Goal: Task Accomplishment & Management: Complete application form

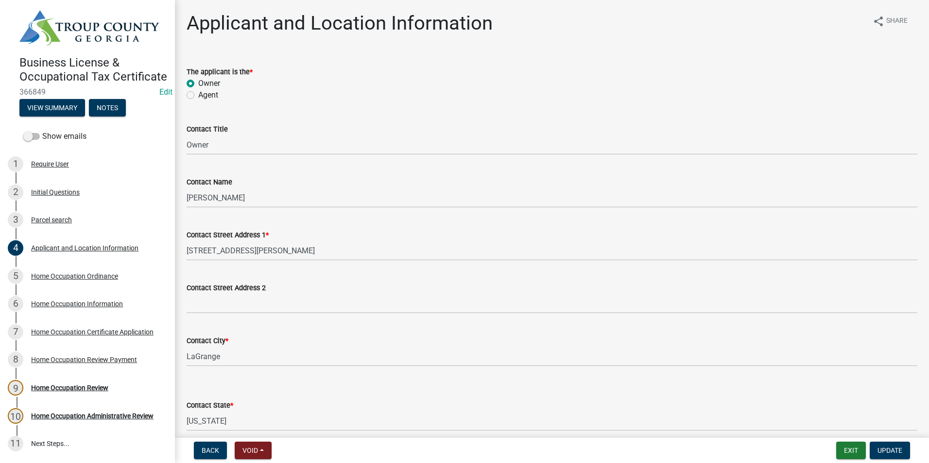
select select "GA"
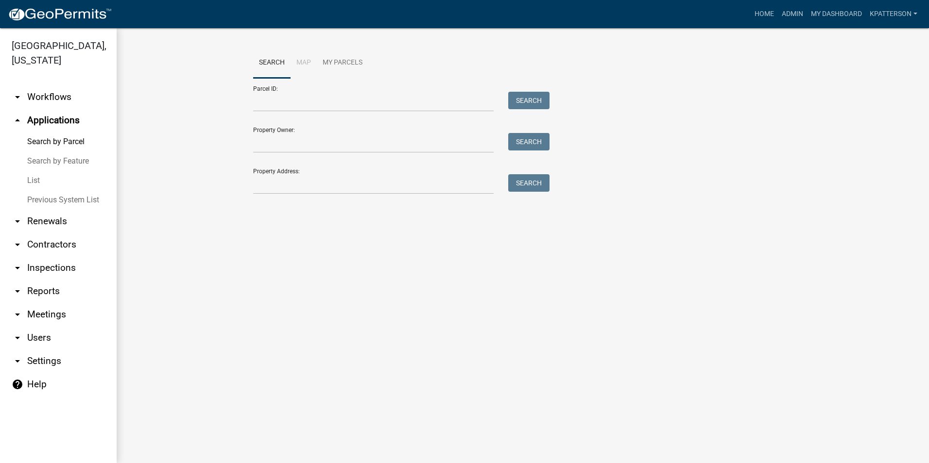
click at [251, 185] on div at bounding box center [373, 184] width 255 height 20
click at [267, 187] on input "Property Address:" at bounding box center [373, 184] width 240 height 20
type input "[STREET_ADDRESS][PERSON_NAME]"
click at [530, 184] on button "Search" at bounding box center [528, 182] width 41 height 17
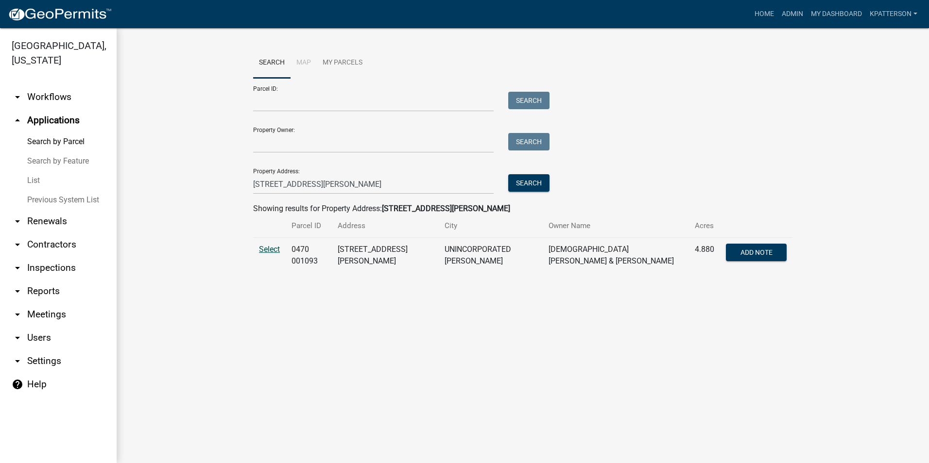
click at [280, 250] on td "Select" at bounding box center [269, 255] width 33 height 35
click at [277, 250] on span "Select" at bounding box center [269, 249] width 21 height 9
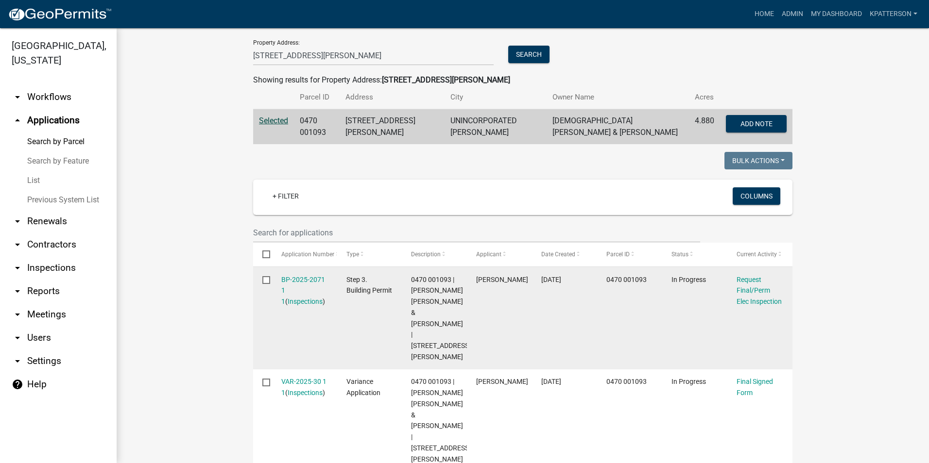
scroll to position [146, 0]
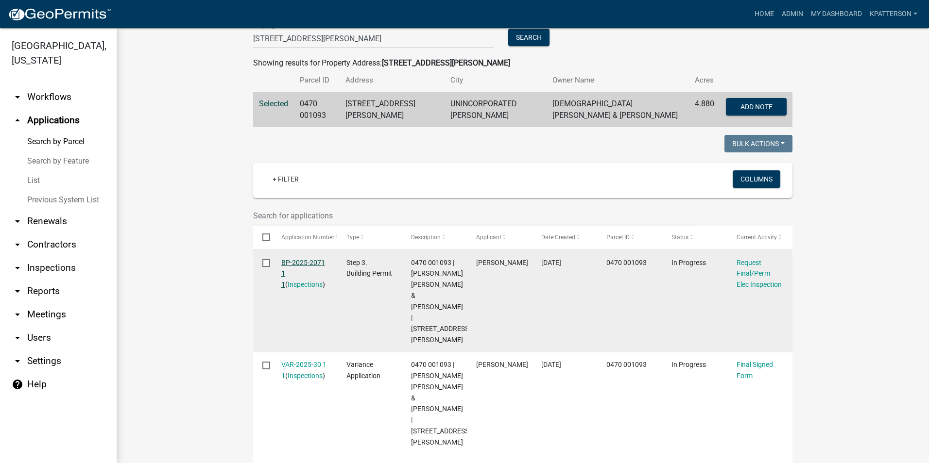
click at [295, 263] on link "BP-2025-2071 1 1" at bounding box center [303, 274] width 44 height 30
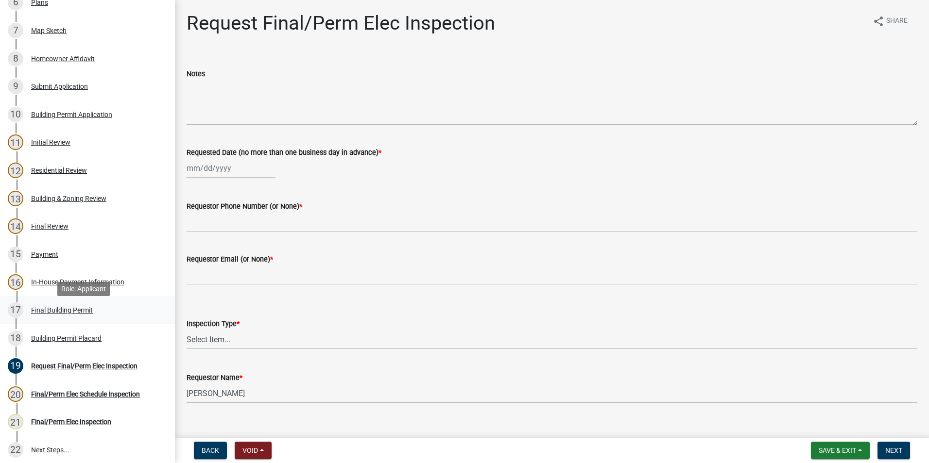
scroll to position [280, 0]
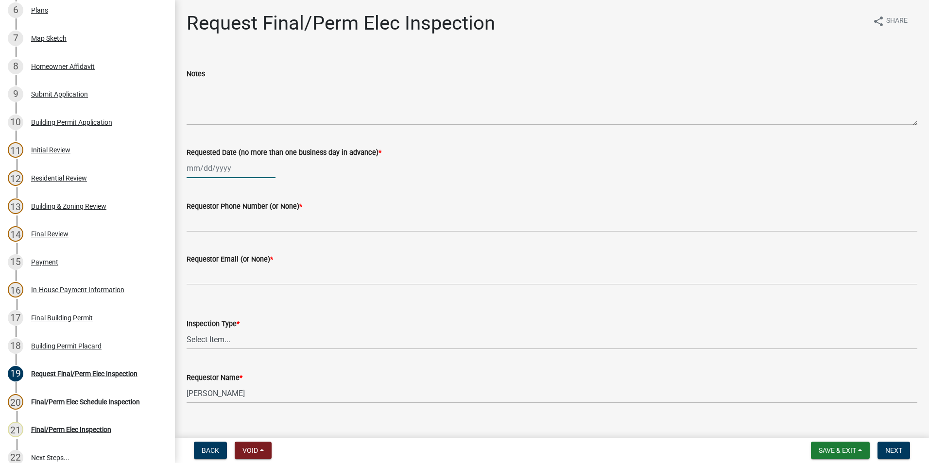
click at [203, 170] on div at bounding box center [231, 168] width 89 height 20
select select "10"
select select "2025"
click at [239, 232] on div "9" at bounding box center [243, 236] width 16 height 16
type input "[DATE]"
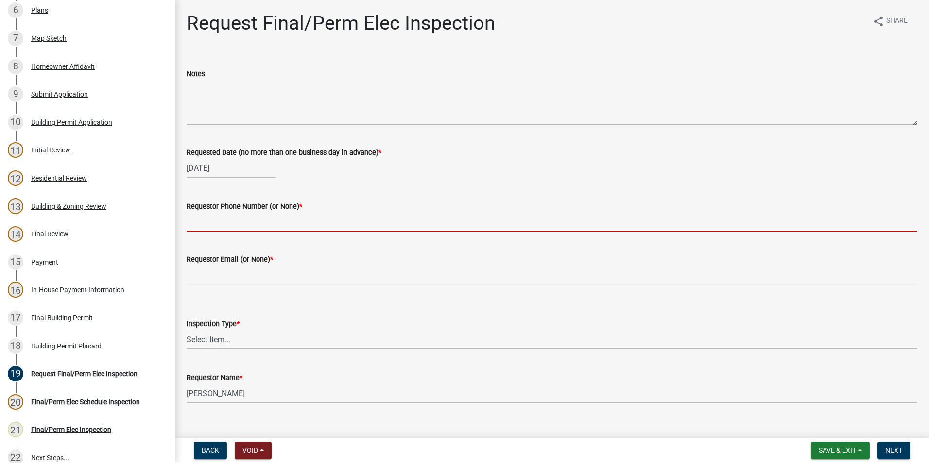
click at [239, 229] on input "Requestor Phone Number (or None) *" at bounding box center [552, 222] width 730 height 20
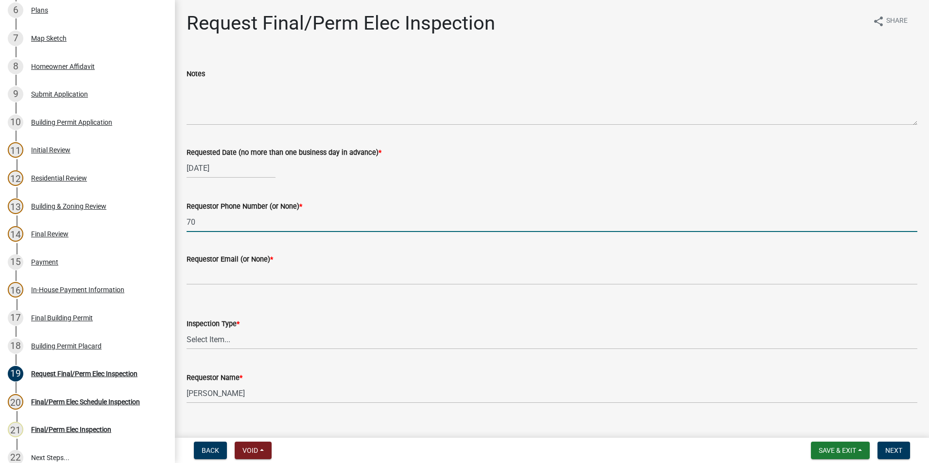
type input "7"
type input "[PHONE_NUMBER]"
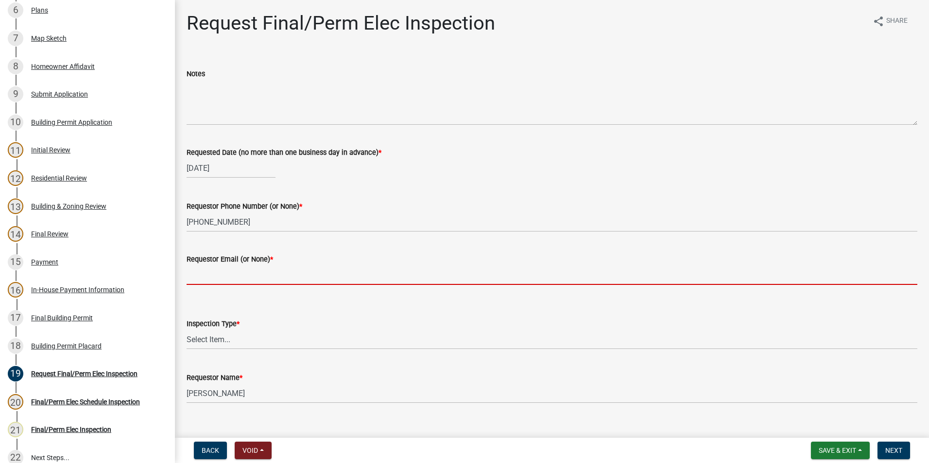
click at [258, 275] on input "Requestor Email (or None) *" at bounding box center [552, 275] width 730 height 20
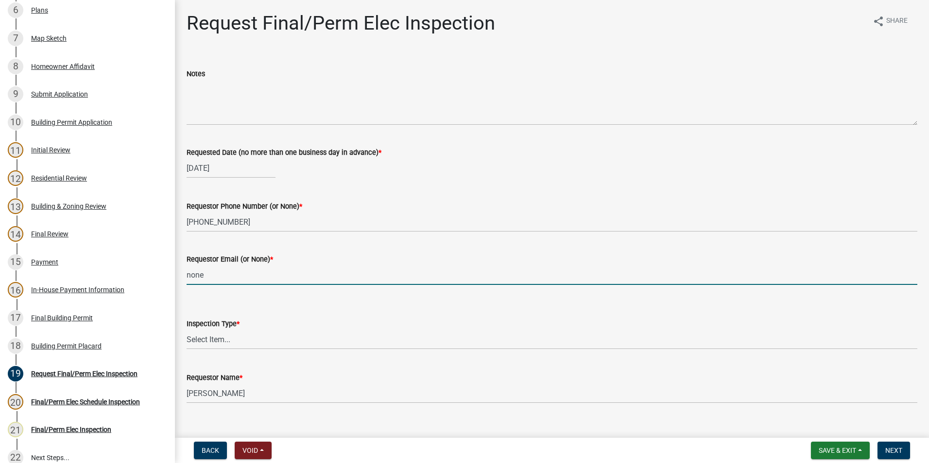
type input "None"
click at [235, 339] on select "Select Item... Final/Permanent Electrical" at bounding box center [552, 340] width 730 height 20
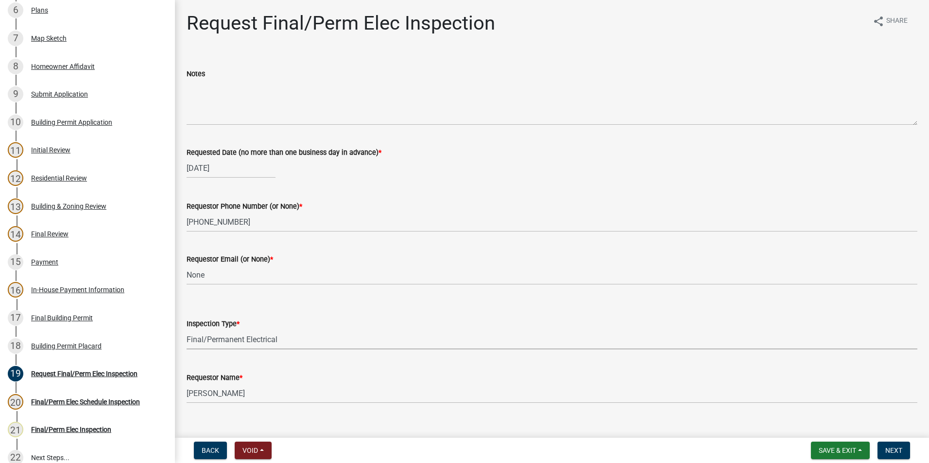
click at [187, 330] on select "Select Item... Final/Permanent Electrical" at bounding box center [552, 340] width 730 height 20
select select "15602396-5ec3-4d50-b7ba-128f4fe7a0c1"
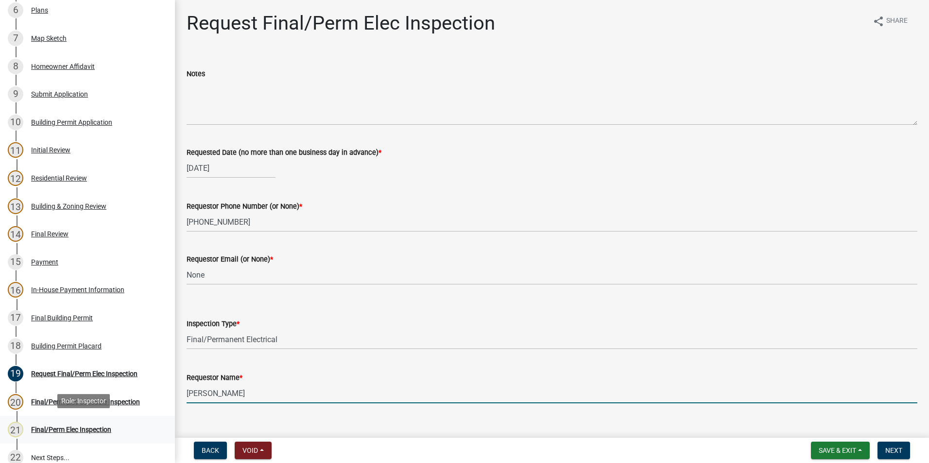
drag, startPoint x: 273, startPoint y: 395, endPoint x: 136, endPoint y: 426, distance: 140.6
click at [140, 428] on div "Step 3. Building Permit BP-2025-2071 Edit View Summary Notes Show emails 1 Intr…" at bounding box center [464, 231] width 929 height 463
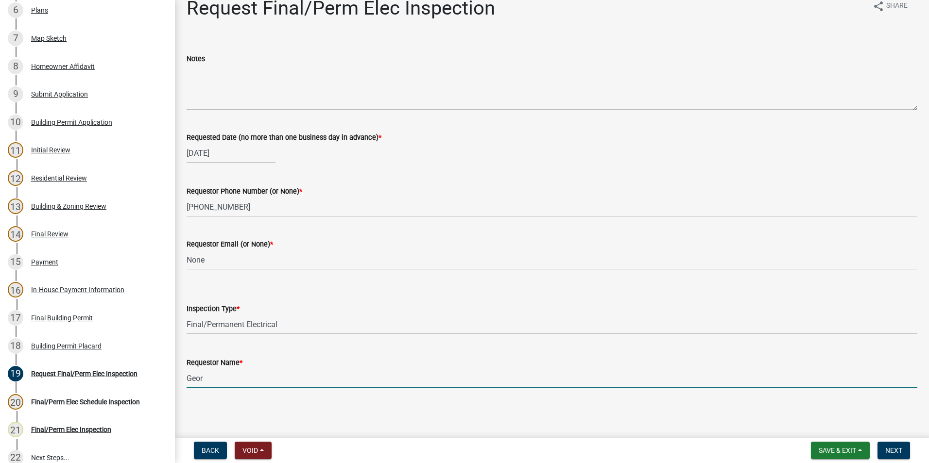
type input "[PERSON_NAME]"
click at [888, 447] on span "Next" at bounding box center [893, 451] width 17 height 8
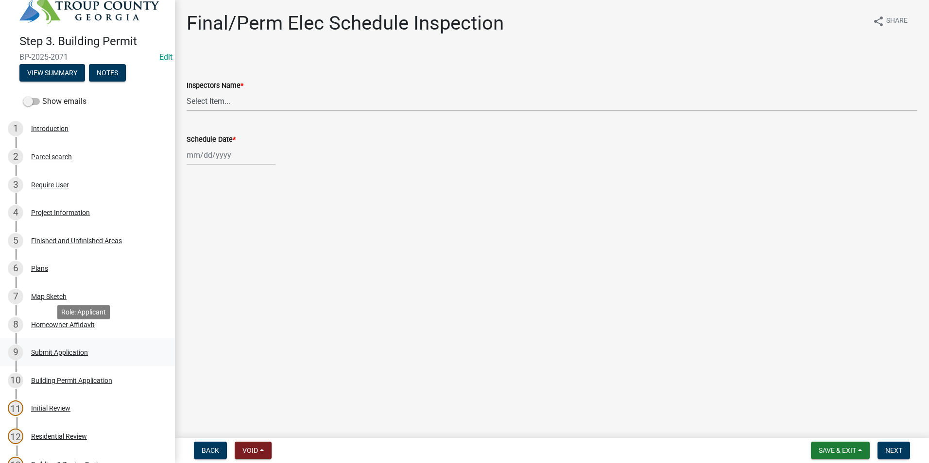
scroll to position [0, 0]
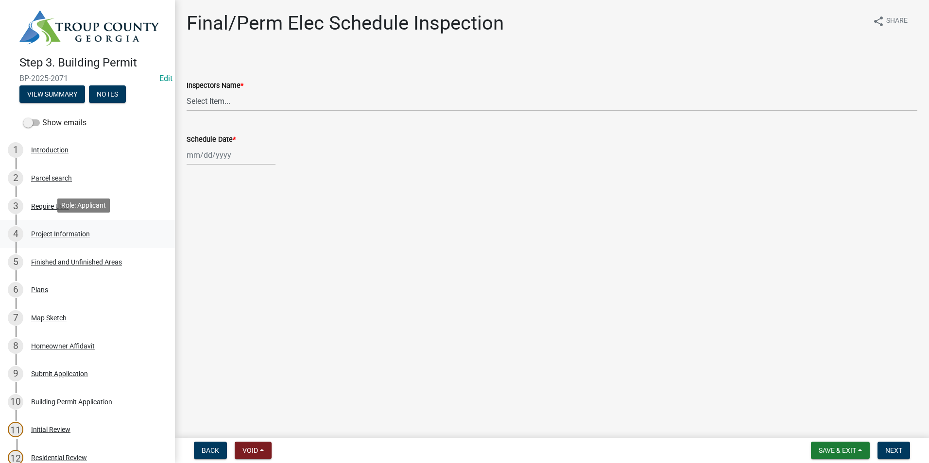
click at [45, 235] on div "Project Information" at bounding box center [60, 234] width 59 height 7
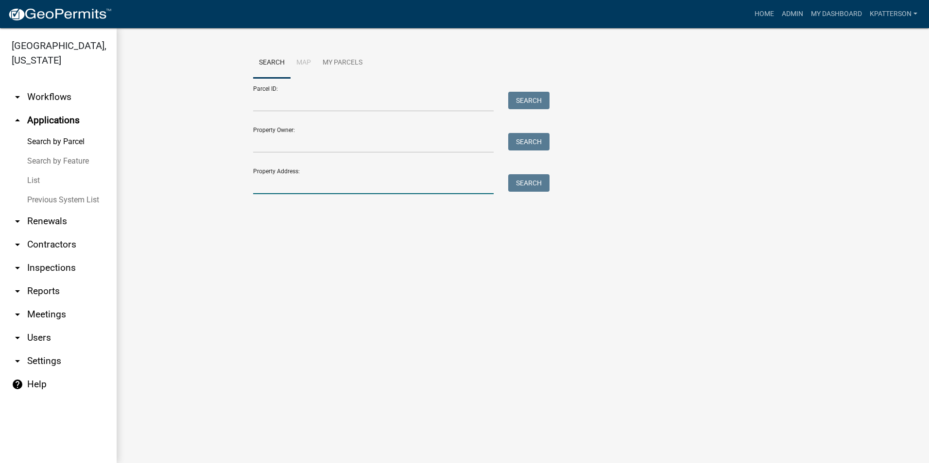
click at [270, 182] on input "Property Address:" at bounding box center [373, 184] width 240 height 20
type input "[STREET_ADDRESS][PERSON_NAME]"
click at [523, 188] on button "Search" at bounding box center [528, 182] width 41 height 17
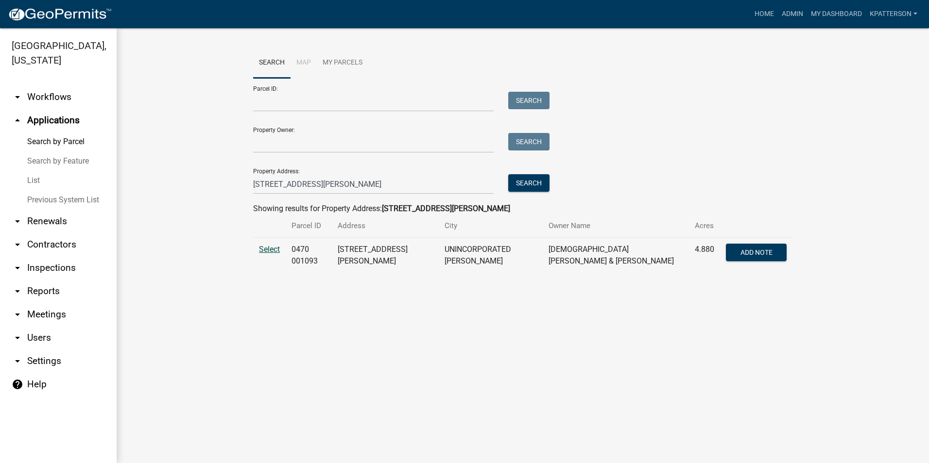
click at [273, 250] on span "Select" at bounding box center [269, 249] width 21 height 9
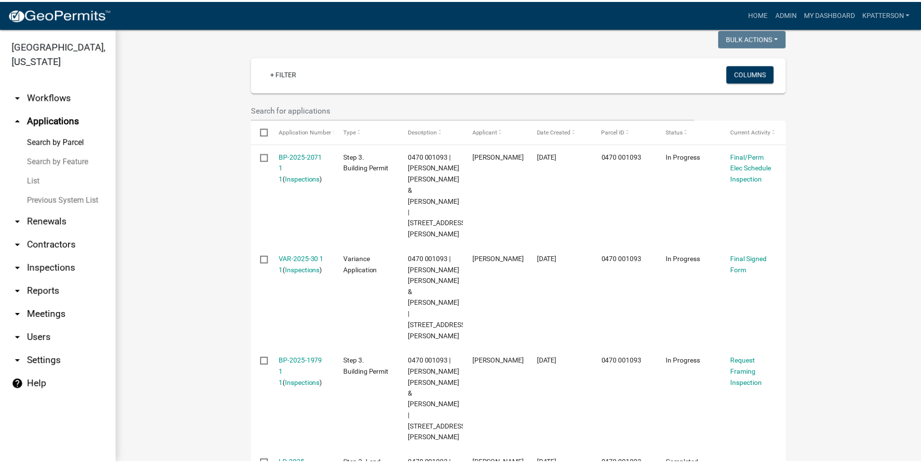
scroll to position [300, 0]
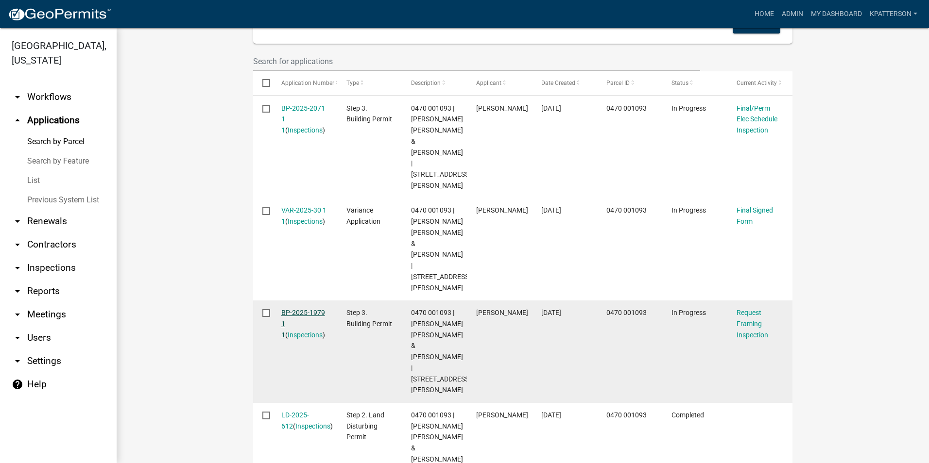
click at [307, 313] on link "BP-2025-1979 1 1" at bounding box center [303, 324] width 44 height 30
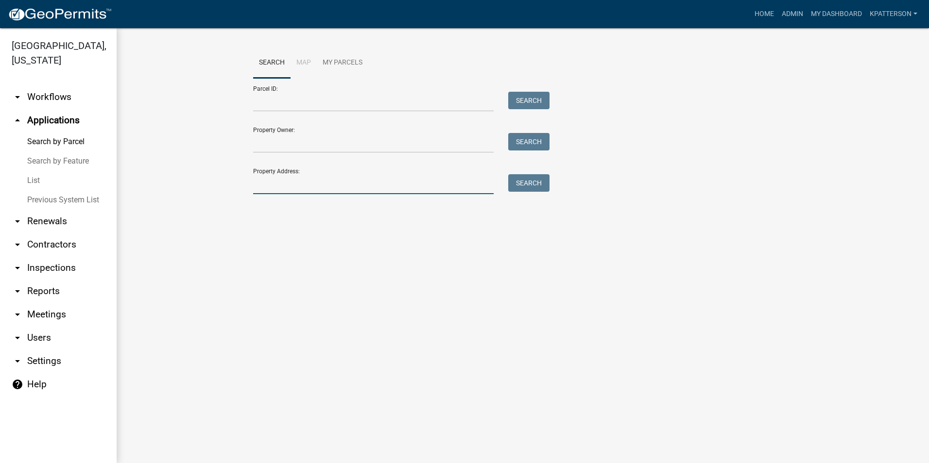
click at [296, 185] on input "Property Address:" at bounding box center [373, 184] width 240 height 20
click at [753, 13] on link "Home" at bounding box center [763, 14] width 27 height 18
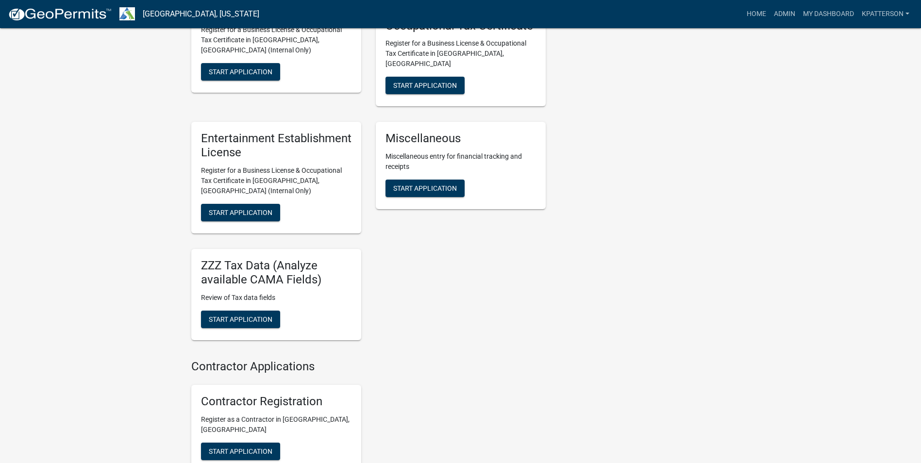
scroll to position [873, 0]
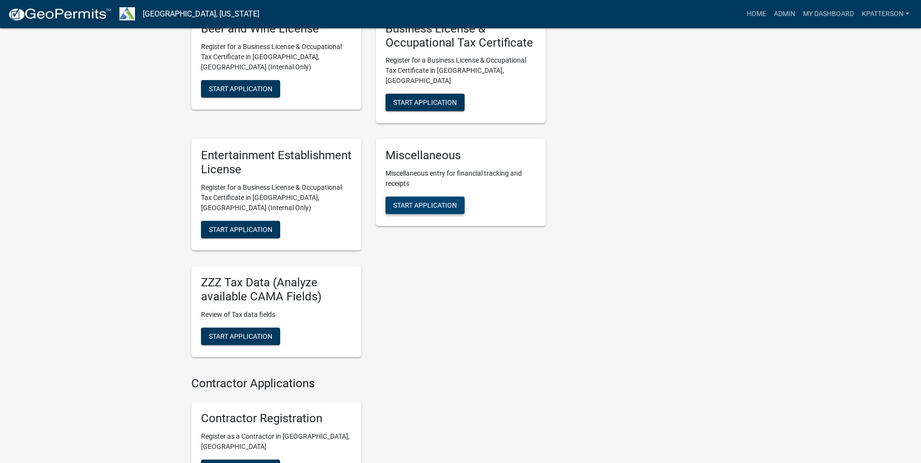
click at [428, 202] on span "Start Application" at bounding box center [425, 206] width 64 height 8
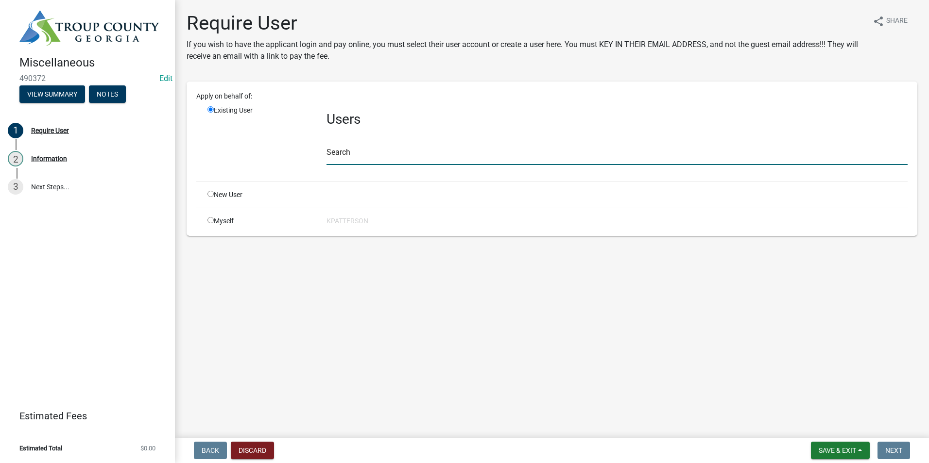
click at [350, 149] on input "text" at bounding box center [616, 155] width 581 height 20
type input "stothard"
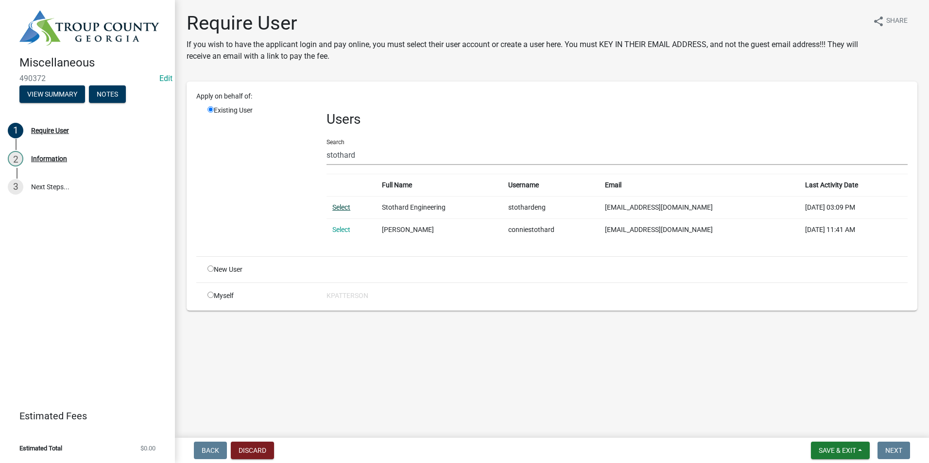
click at [337, 206] on link "Select" at bounding box center [341, 208] width 18 height 8
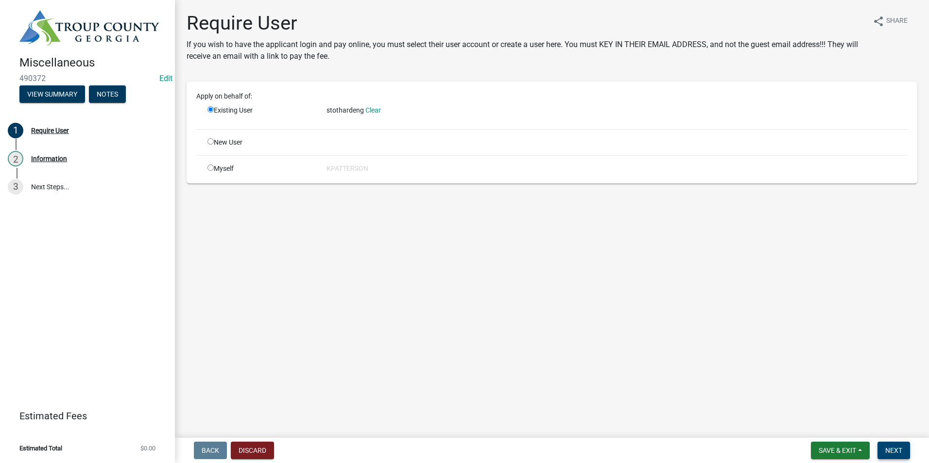
click at [883, 446] on button "Next" at bounding box center [893, 450] width 33 height 17
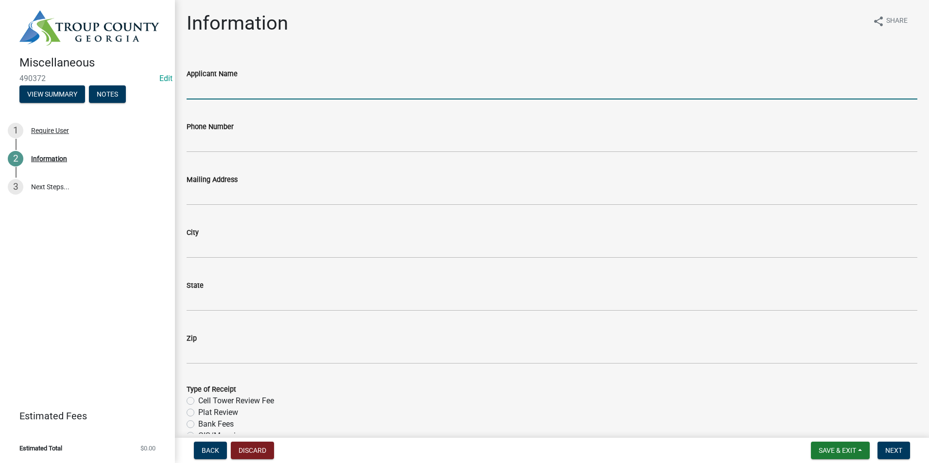
click at [237, 88] on input "Applicant Name" at bounding box center [552, 90] width 730 height 20
type input "Stothard Surveying Inc."
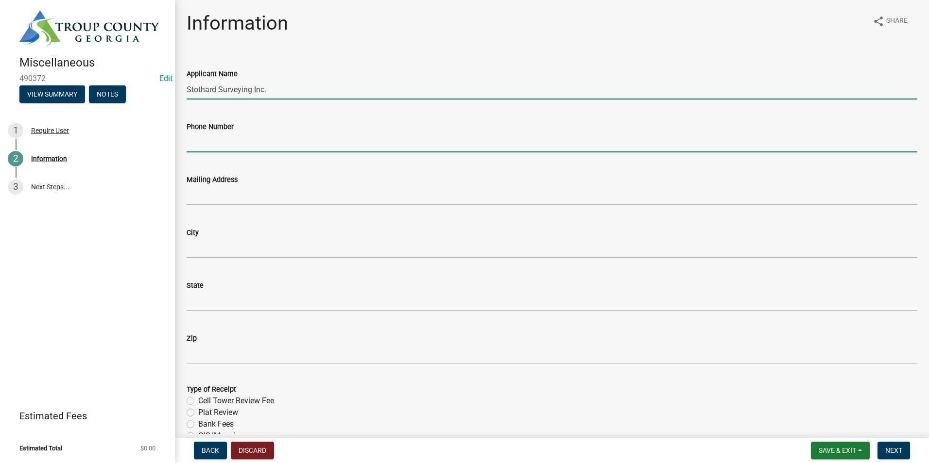
click at [207, 148] on input "Phone Number" at bounding box center [552, 143] width 730 height 20
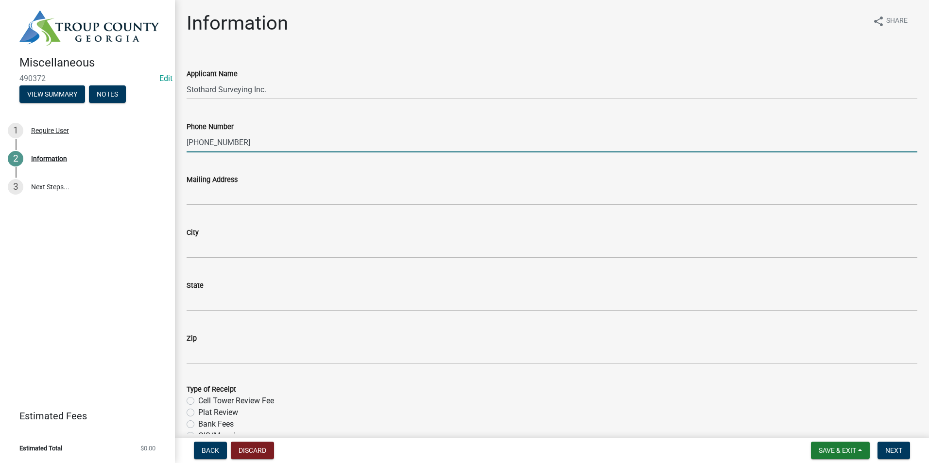
type input "[PHONE_NUMBER]"
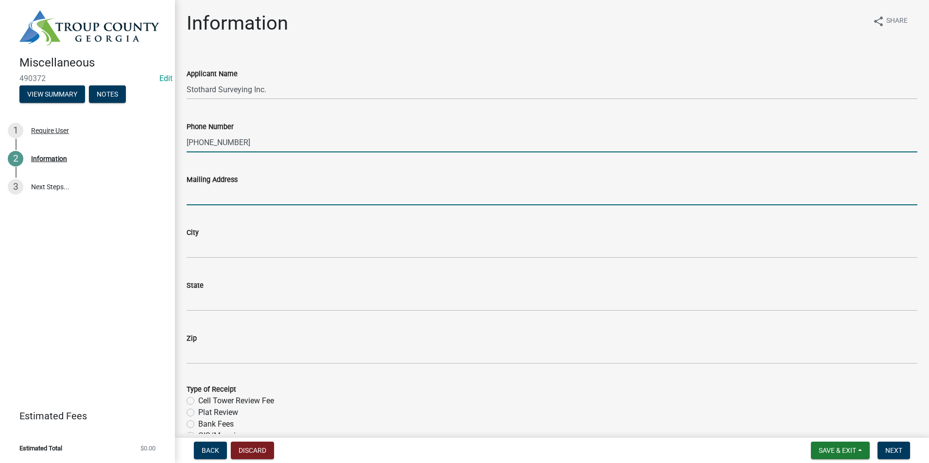
click at [217, 196] on input "Mailing Address" at bounding box center [552, 196] width 730 height 20
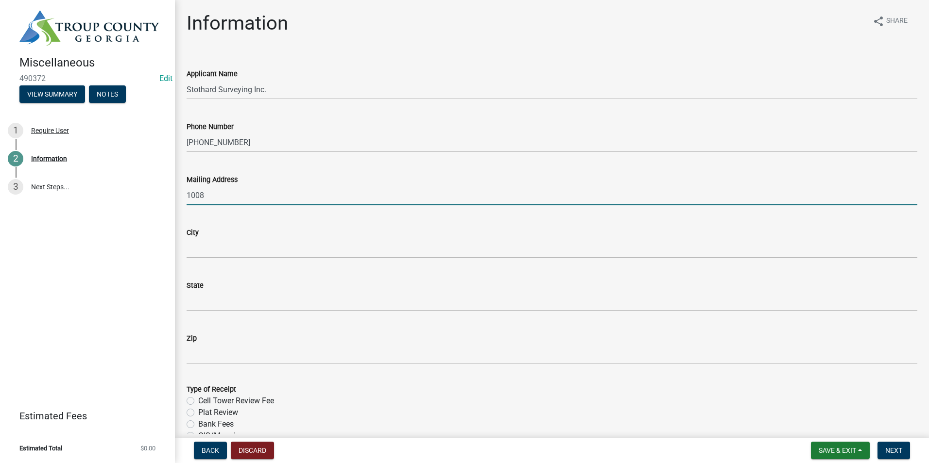
type input "1008 [PERSON_NAME] St."
type input "LaGrange"
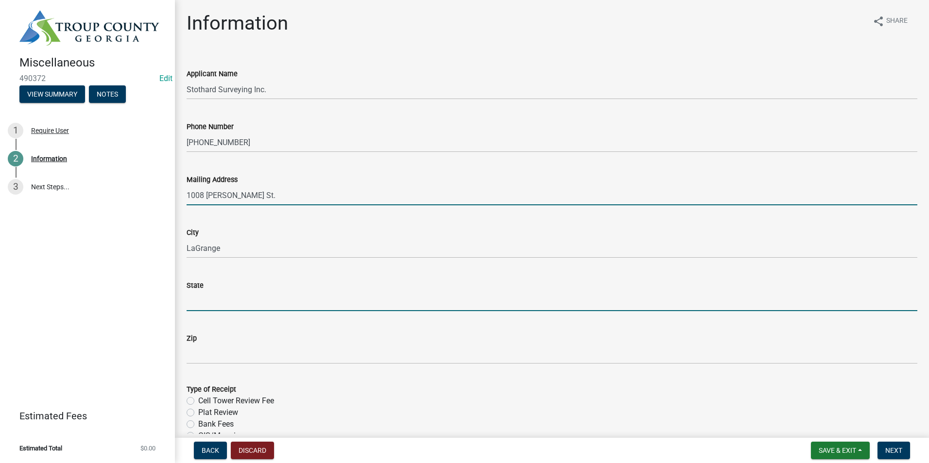
type input "GA"
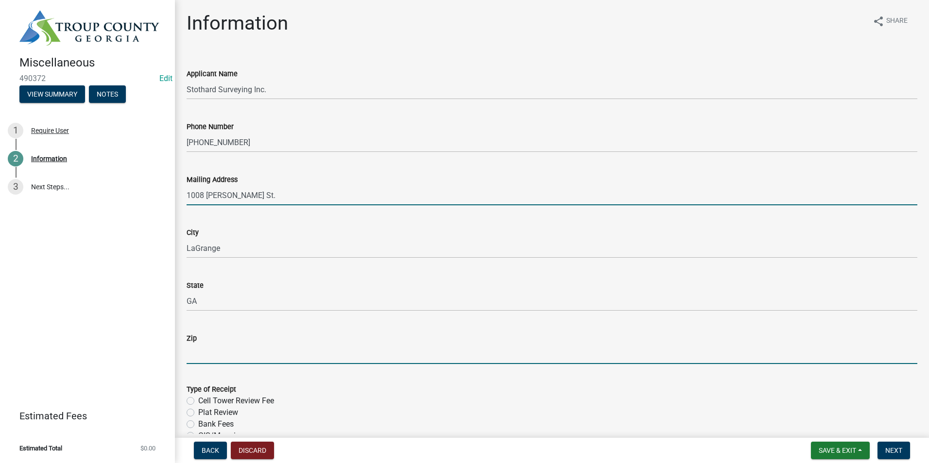
type input "30241"
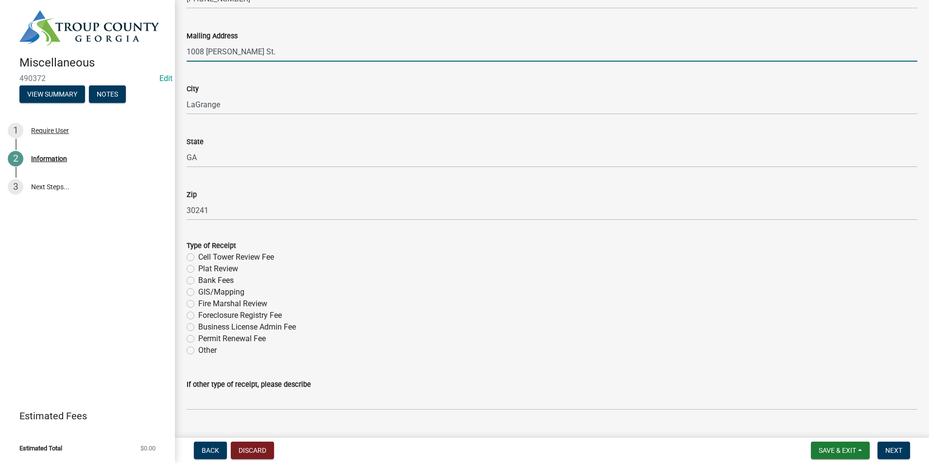
scroll to position [146, 0]
click at [198, 265] on label "Plat Review" at bounding box center [218, 267] width 40 height 12
click at [198, 265] on input "Plat Review" at bounding box center [201, 264] width 6 height 6
radio input "true"
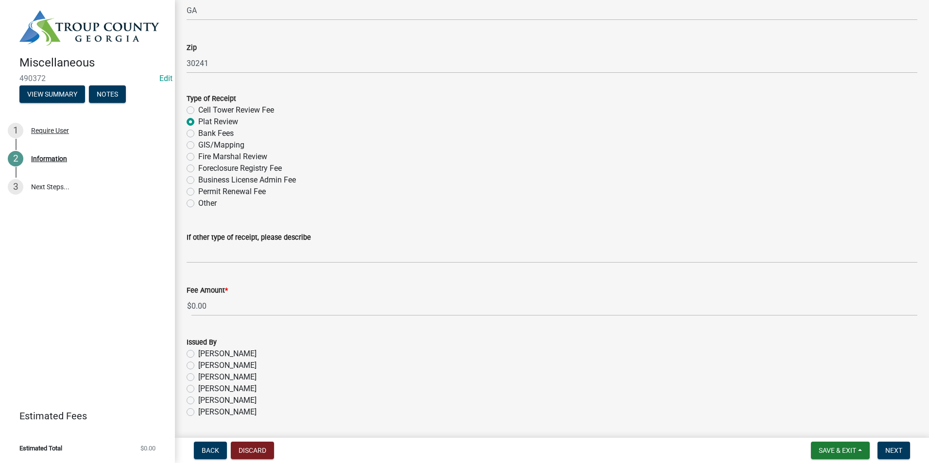
scroll to position [291, 0]
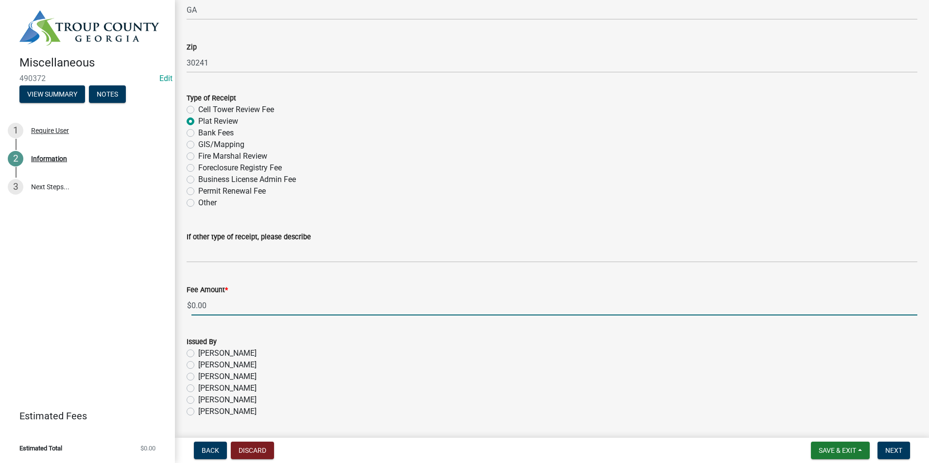
drag, startPoint x: 219, startPoint y: 303, endPoint x: 126, endPoint y: 301, distance: 93.3
click at [139, 312] on div "Miscellaneous 490372 Edit View Summary Notes 1 Require User 2 Information 3 Nex…" at bounding box center [464, 231] width 929 height 463
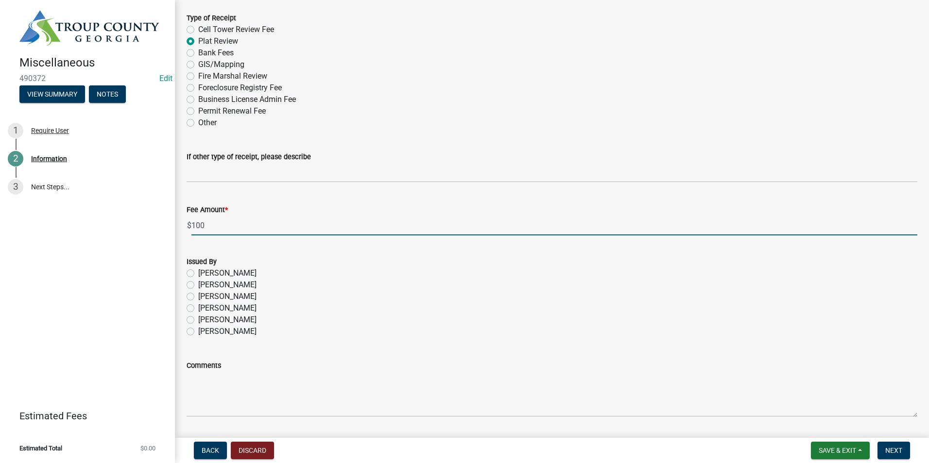
scroll to position [389, 0]
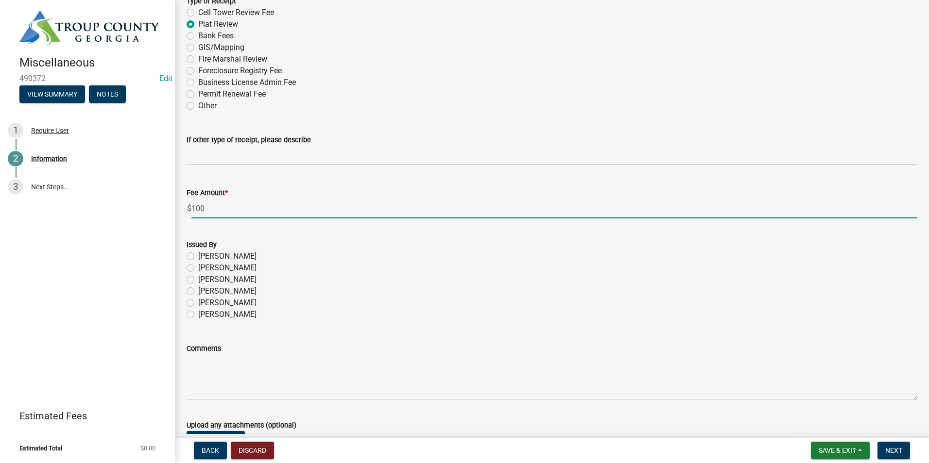
type input "100"
click at [198, 312] on label "[PERSON_NAME]" at bounding box center [227, 315] width 58 height 12
click at [198, 312] on input "[PERSON_NAME]" at bounding box center [201, 312] width 6 height 6
radio input "true"
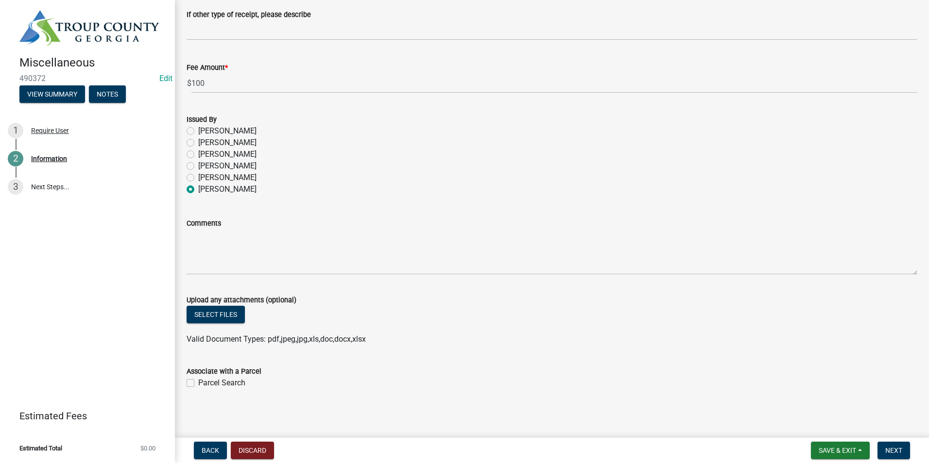
scroll to position [515, 0]
click at [198, 379] on label "Parcel Search" at bounding box center [221, 382] width 47 height 12
click at [198, 379] on input "Parcel Search" at bounding box center [201, 379] width 6 height 6
checkbox input "true"
click at [894, 447] on span "Next" at bounding box center [893, 451] width 17 height 8
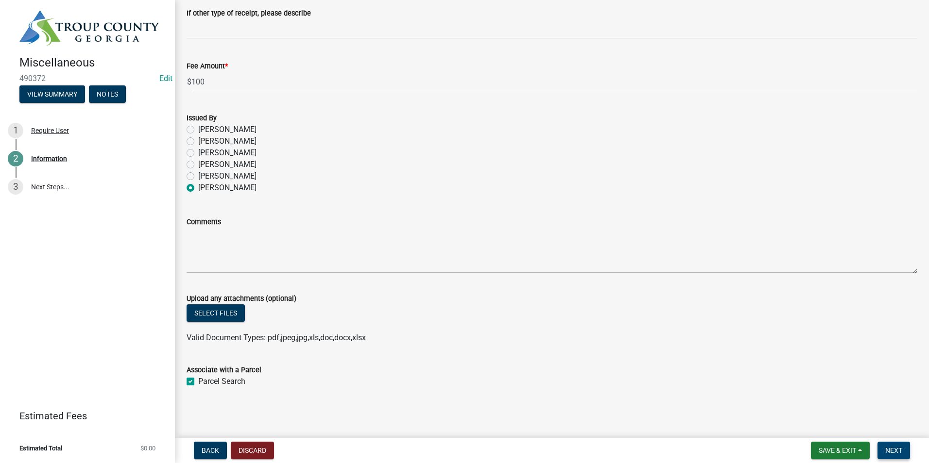
scroll to position [0, 0]
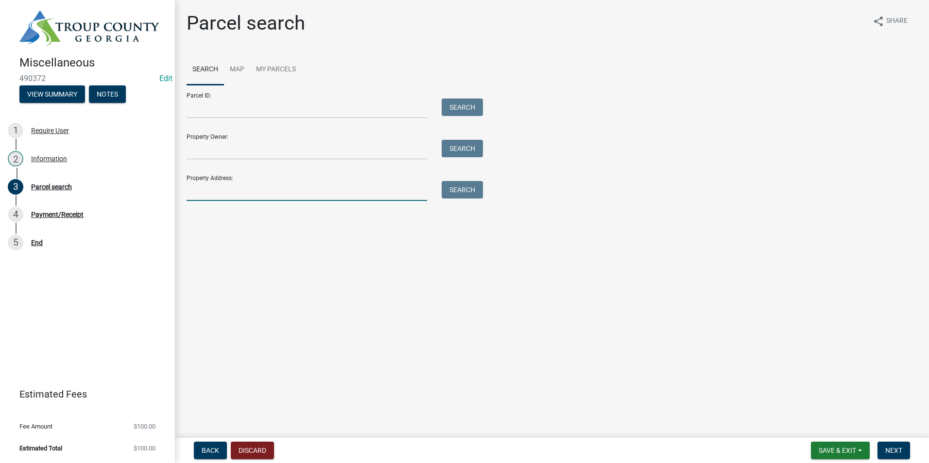
click at [262, 190] on input "Property Address:" at bounding box center [307, 191] width 240 height 20
click at [198, 110] on input "Parcel ID:" at bounding box center [307, 109] width 240 height 20
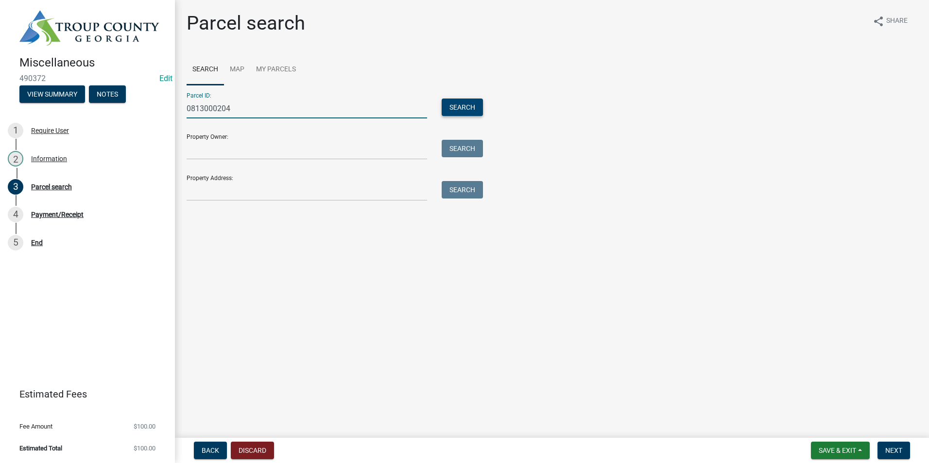
type input "0813000204"
click at [455, 105] on button "Search" at bounding box center [461, 107] width 41 height 17
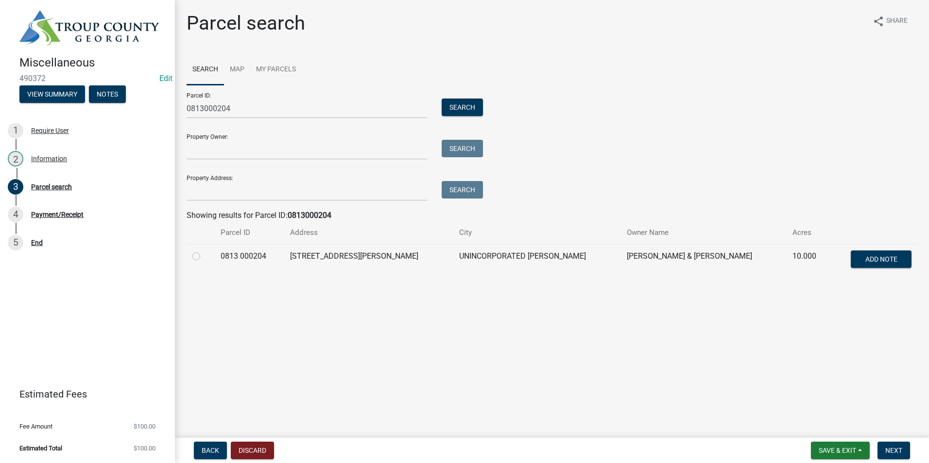
click at [192, 256] on td at bounding box center [201, 260] width 28 height 32
click at [204, 251] on label at bounding box center [204, 251] width 0 height 0
click at [204, 257] on 000204 "radio" at bounding box center [207, 254] width 6 height 6
radio 000204 "true"
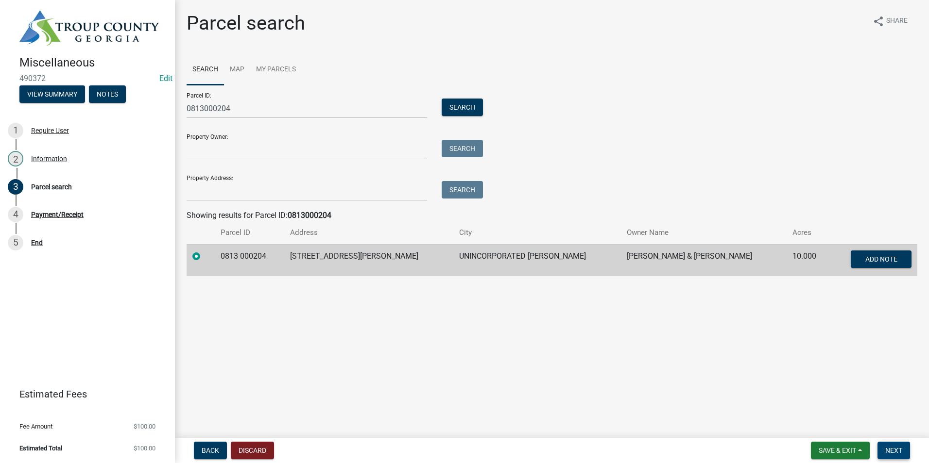
click at [903, 457] on button "Next" at bounding box center [893, 450] width 33 height 17
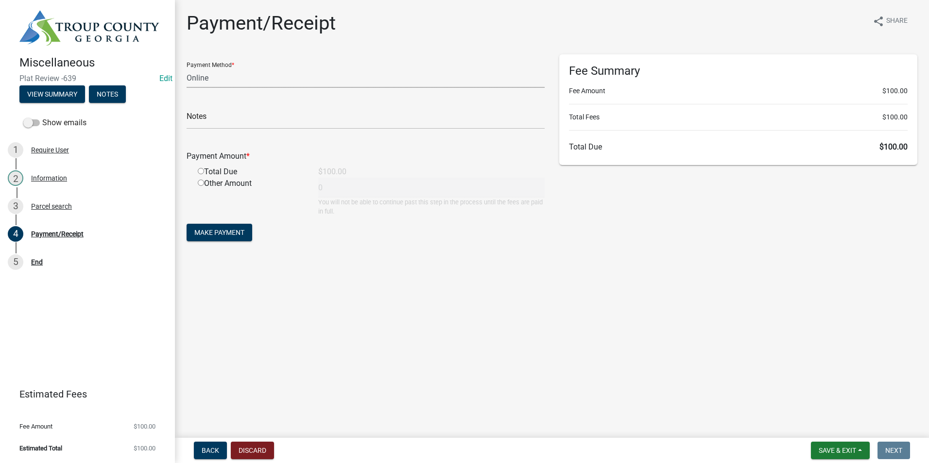
click at [264, 79] on select "Credit Card POS Check Cash Online" at bounding box center [366, 78] width 358 height 20
select select "1: 0"
click at [187, 68] on select "Credit Card POS Check Cash Online" at bounding box center [366, 78] width 358 height 20
click at [246, 121] on input "text" at bounding box center [366, 119] width 358 height 20
type input "2122"
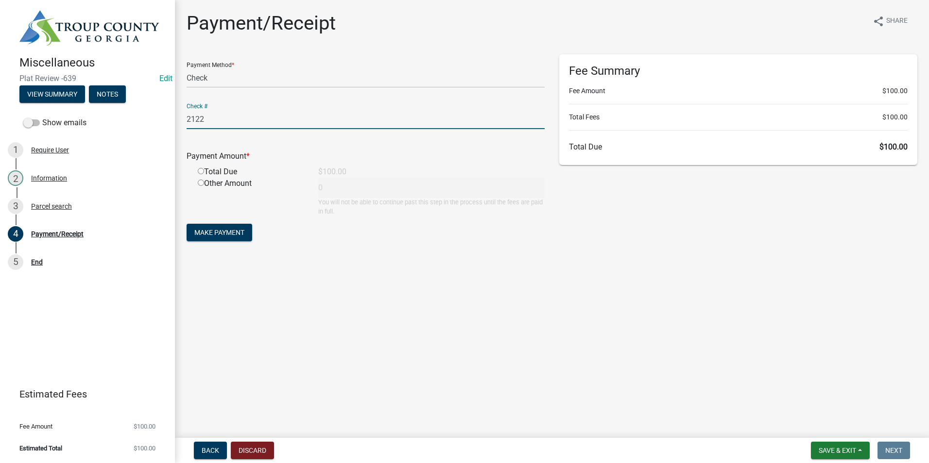
click at [200, 173] on input "radio" at bounding box center [201, 171] width 6 height 6
radio input "true"
type input "100"
click at [221, 235] on span "Make Payment" at bounding box center [219, 233] width 50 height 8
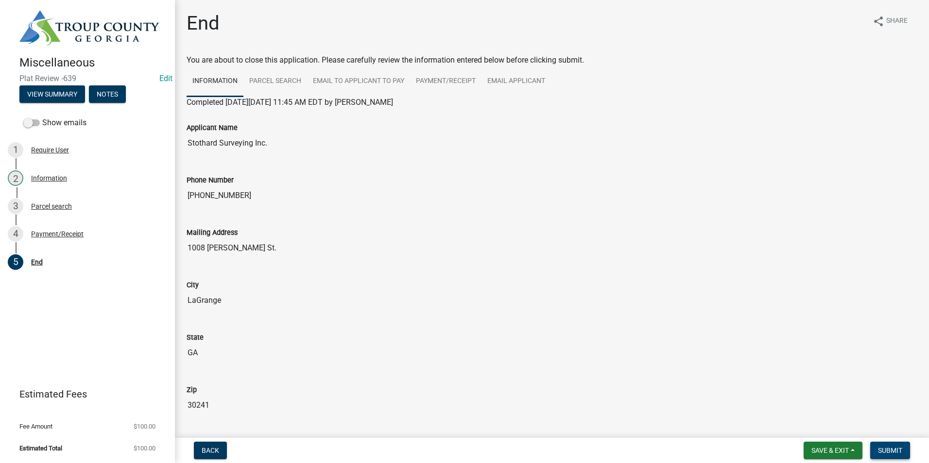
click at [886, 446] on button "Submit" at bounding box center [890, 450] width 40 height 17
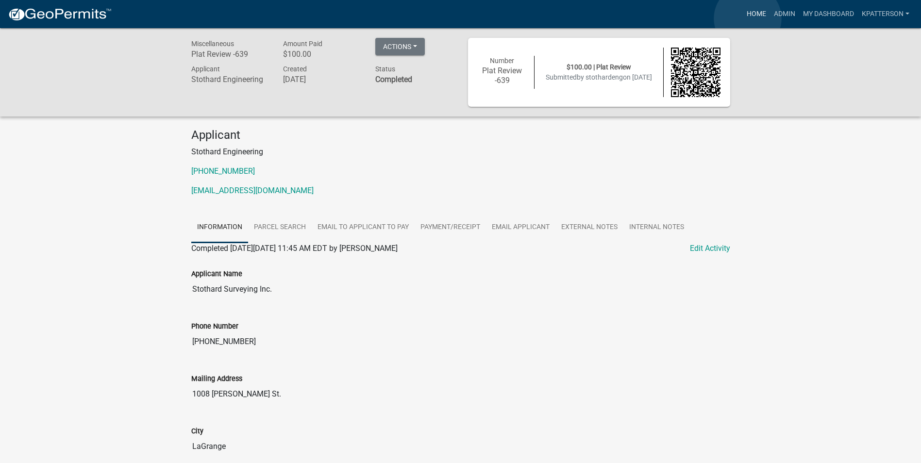
click at [747, 18] on link "Home" at bounding box center [756, 14] width 27 height 18
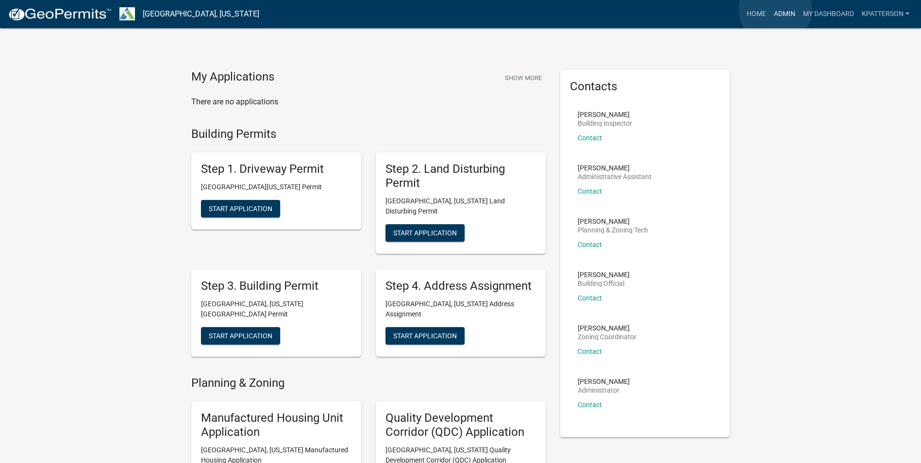
click at [776, 10] on link "Admin" at bounding box center [784, 14] width 29 height 18
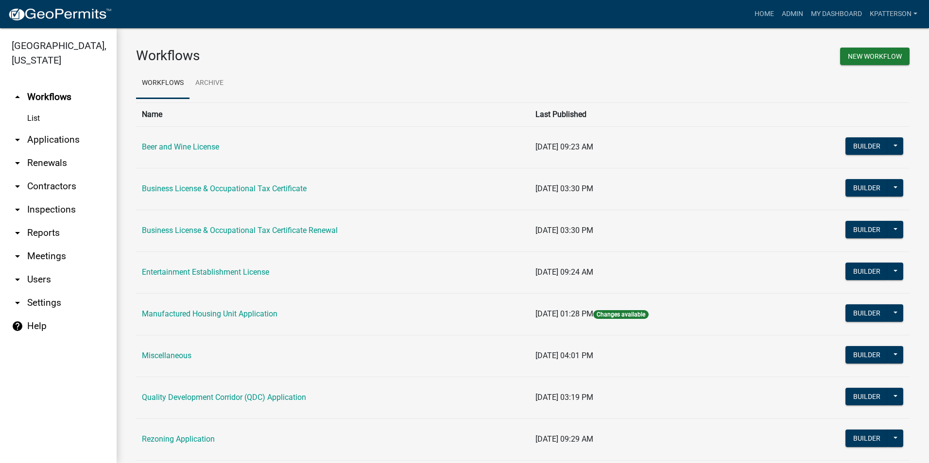
click at [58, 128] on link "arrow_drop_down Applications" at bounding box center [58, 139] width 117 height 23
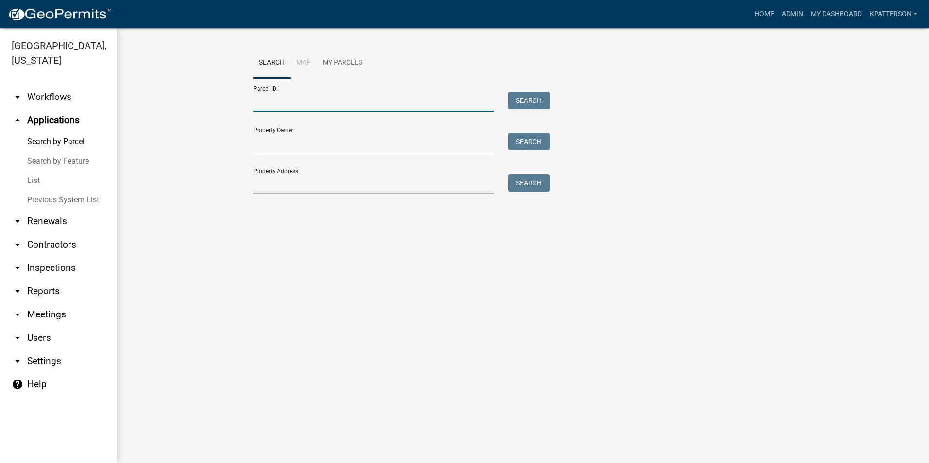
click at [291, 104] on input "Parcel ID:" at bounding box center [373, 102] width 240 height 20
paste input "0371 000008"
type input "0371 000008"
click at [55, 85] on link "arrow_drop_down Workflows" at bounding box center [58, 96] width 117 height 23
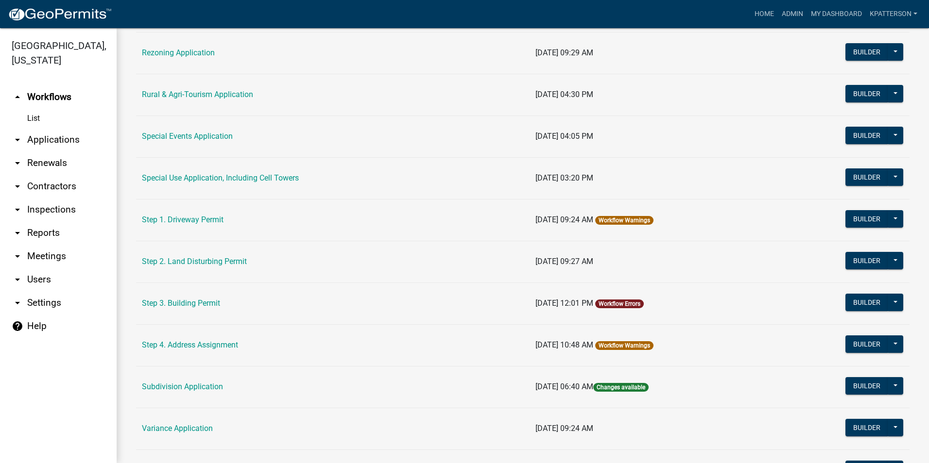
scroll to position [389, 0]
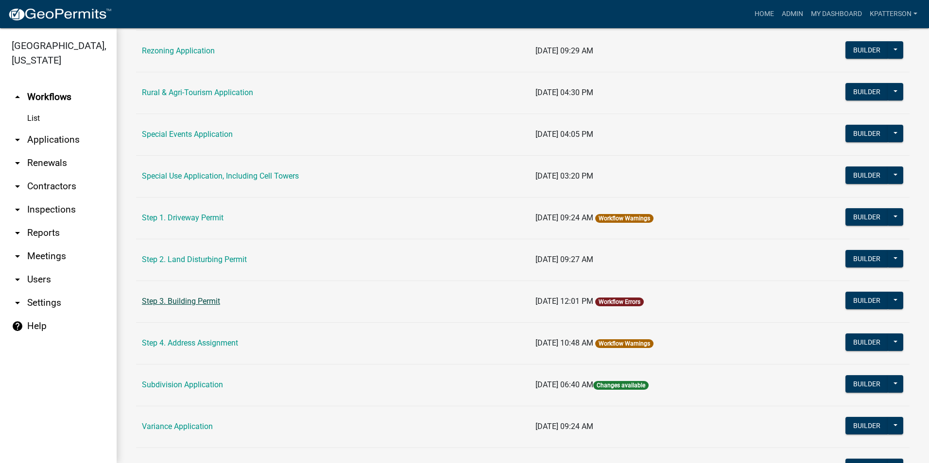
click at [198, 300] on link "Step 3. Building Permit" at bounding box center [181, 301] width 78 height 9
